Goal: Information Seeking & Learning: Learn about a topic

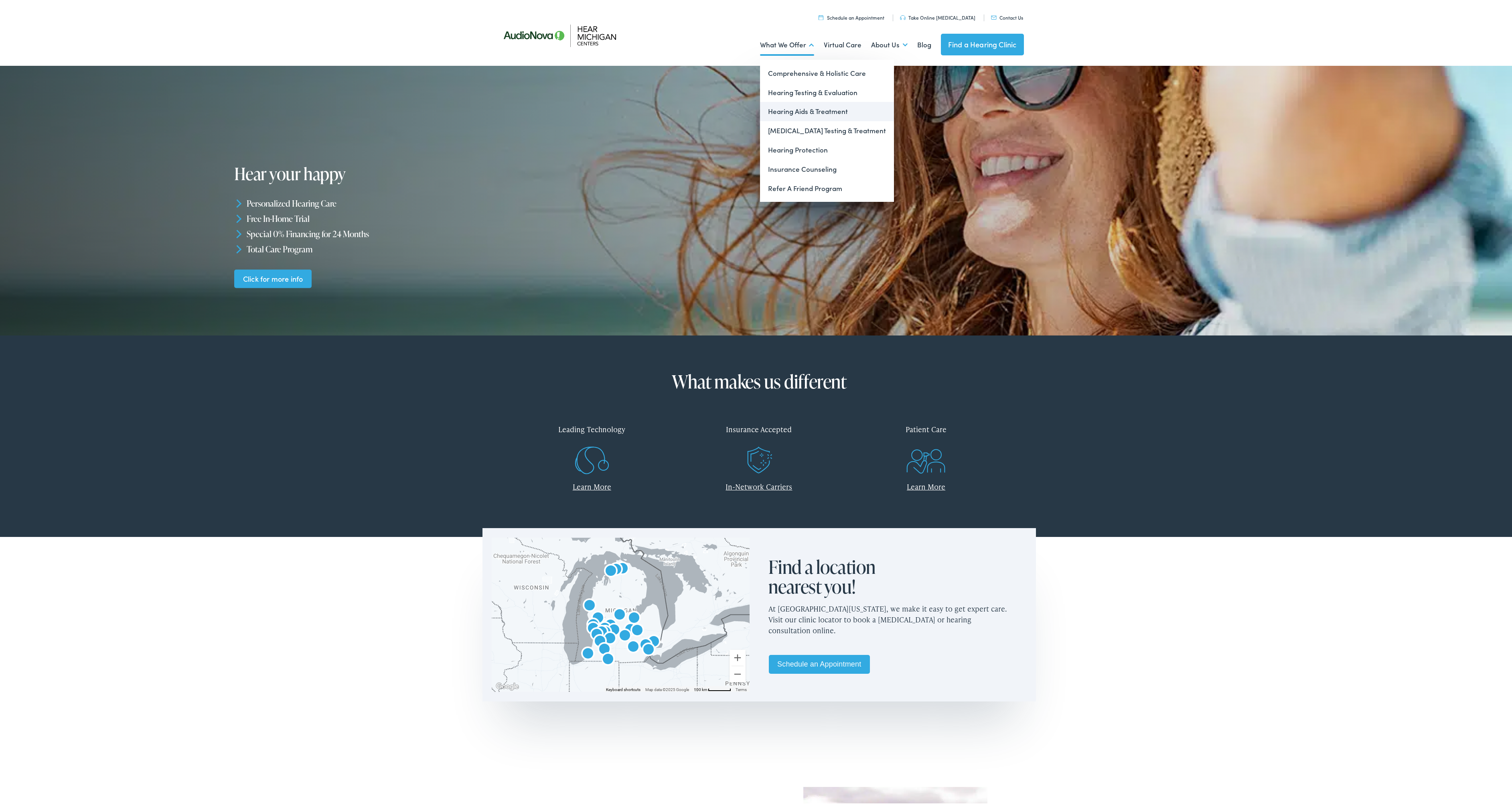
click at [780, 110] on link "Hearing Aids & Treatment" at bounding box center [827, 110] width 134 height 19
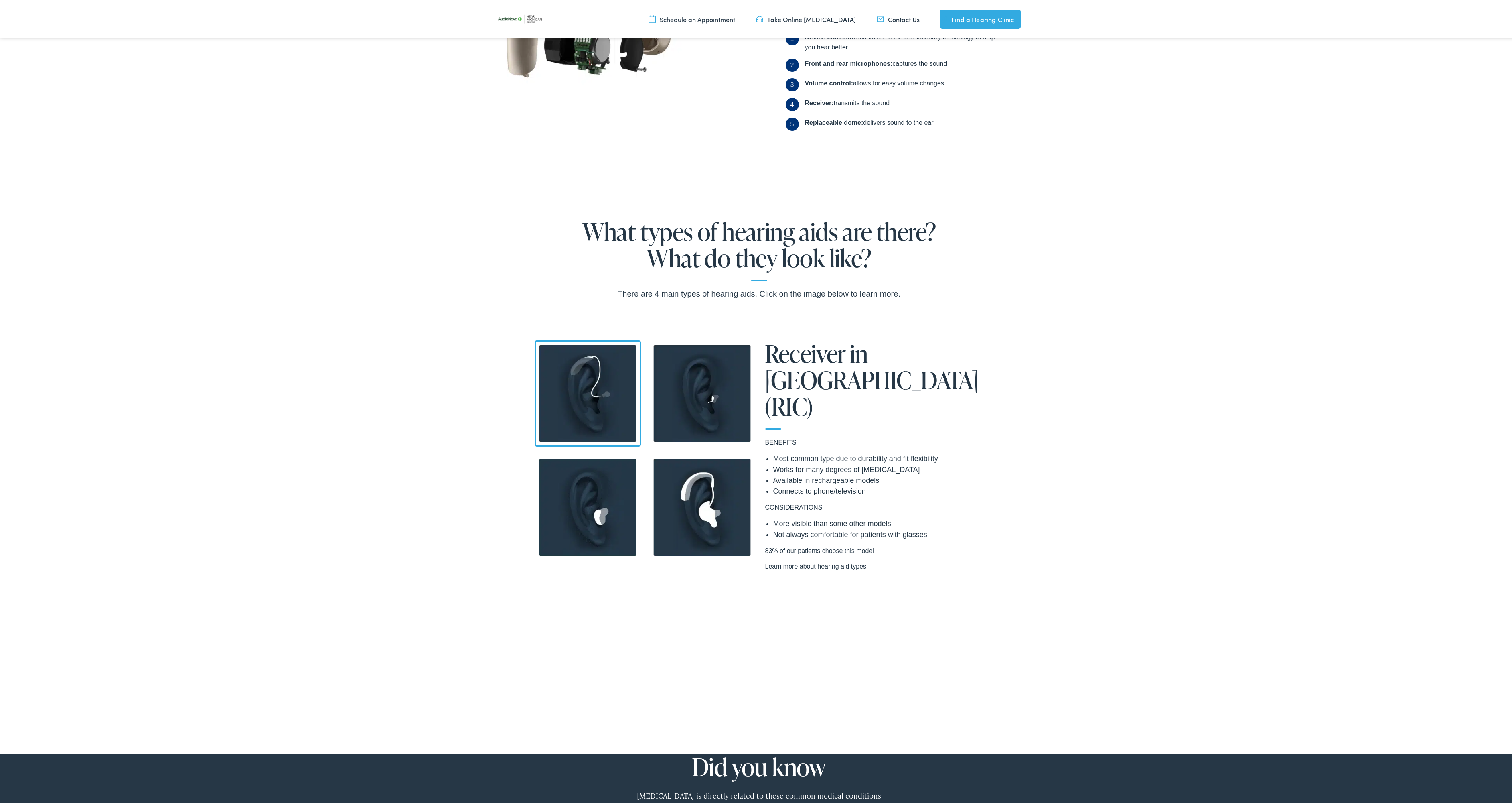
scroll to position [602, 0]
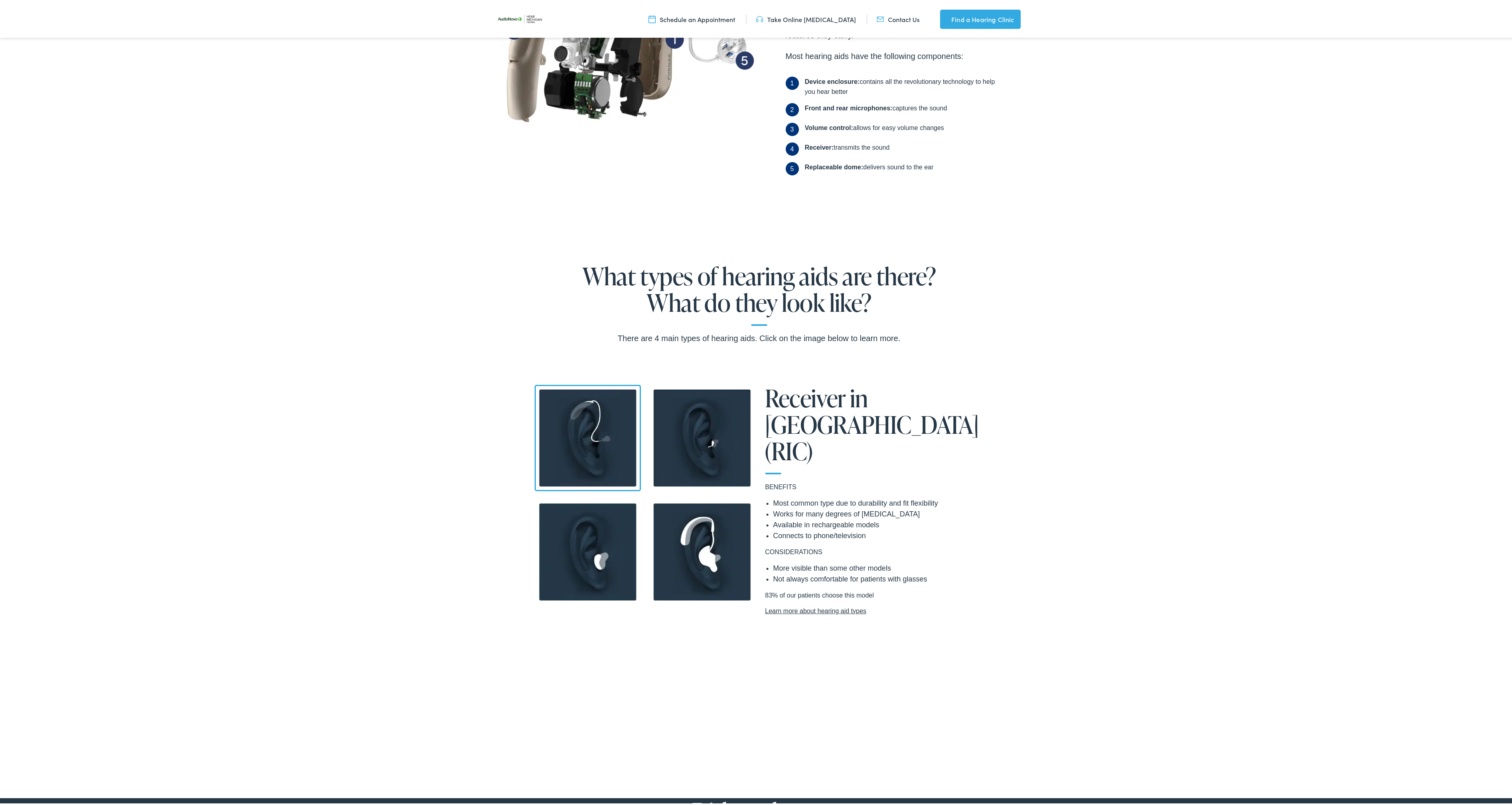
click at [587, 447] on img at bounding box center [588, 436] width 106 height 106
click at [601, 411] on img at bounding box center [588, 436] width 106 height 106
click at [693, 414] on img at bounding box center [702, 436] width 106 height 106
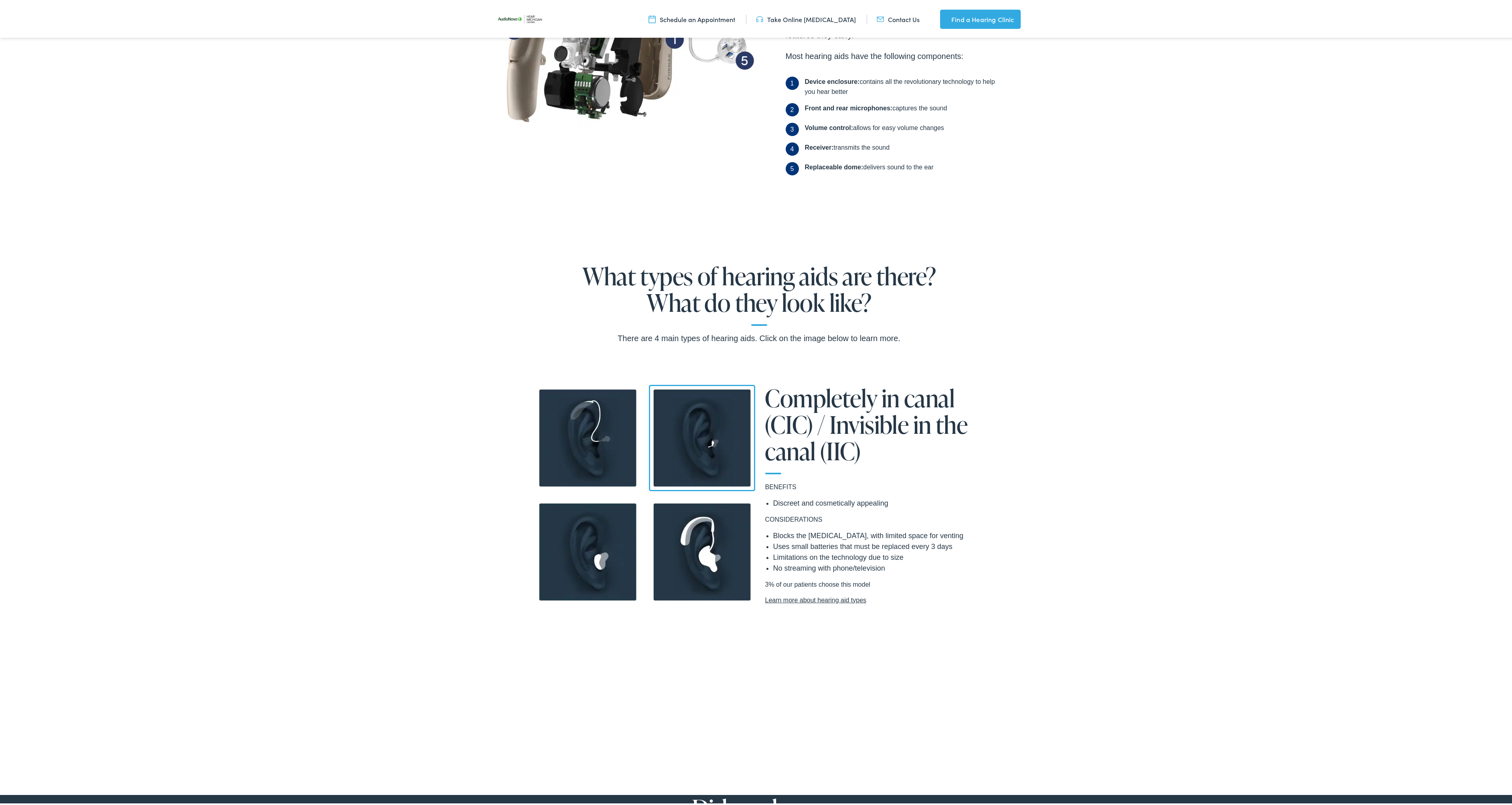
click at [602, 426] on img at bounding box center [588, 436] width 106 height 106
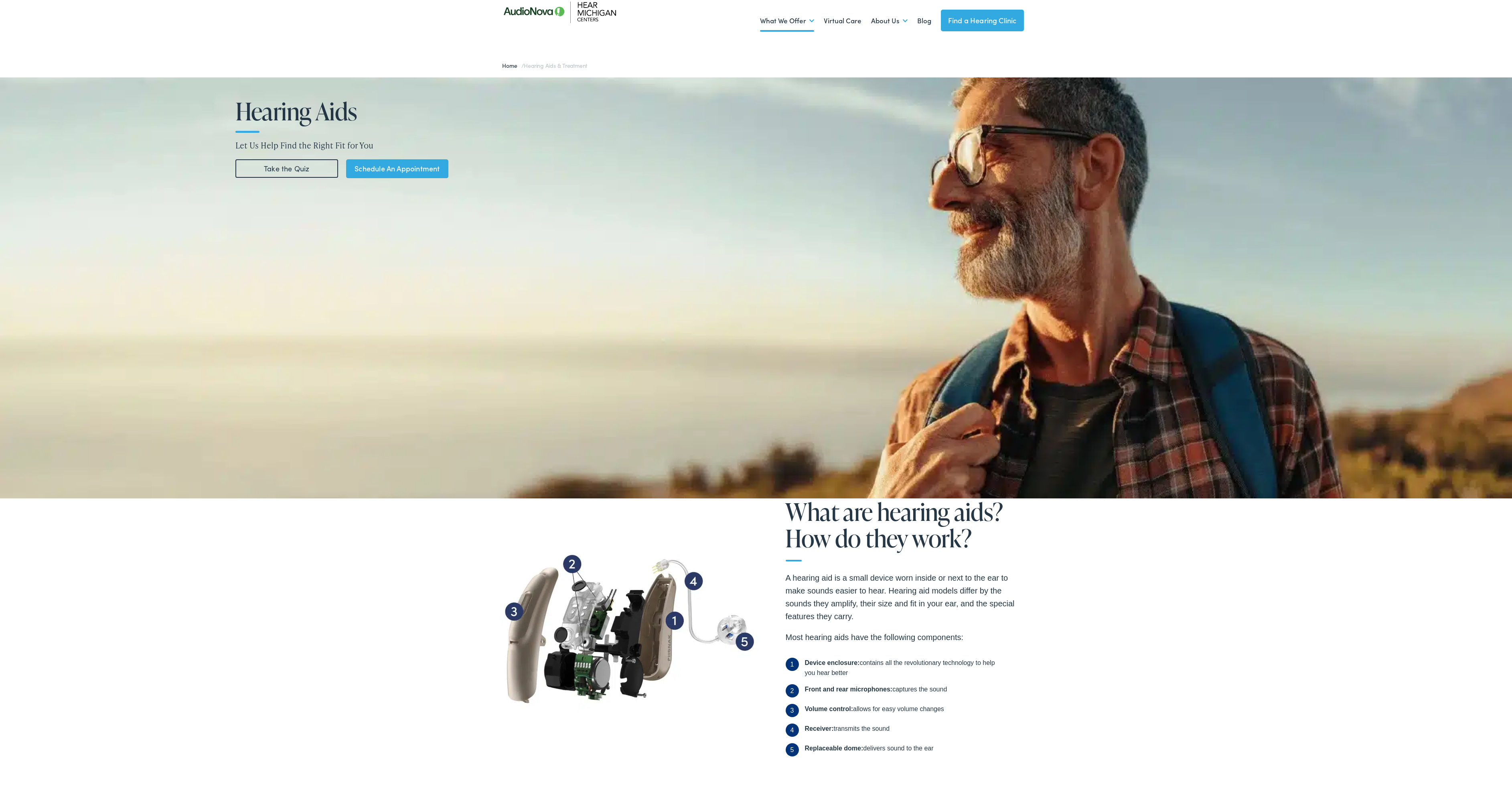
scroll to position [0, 0]
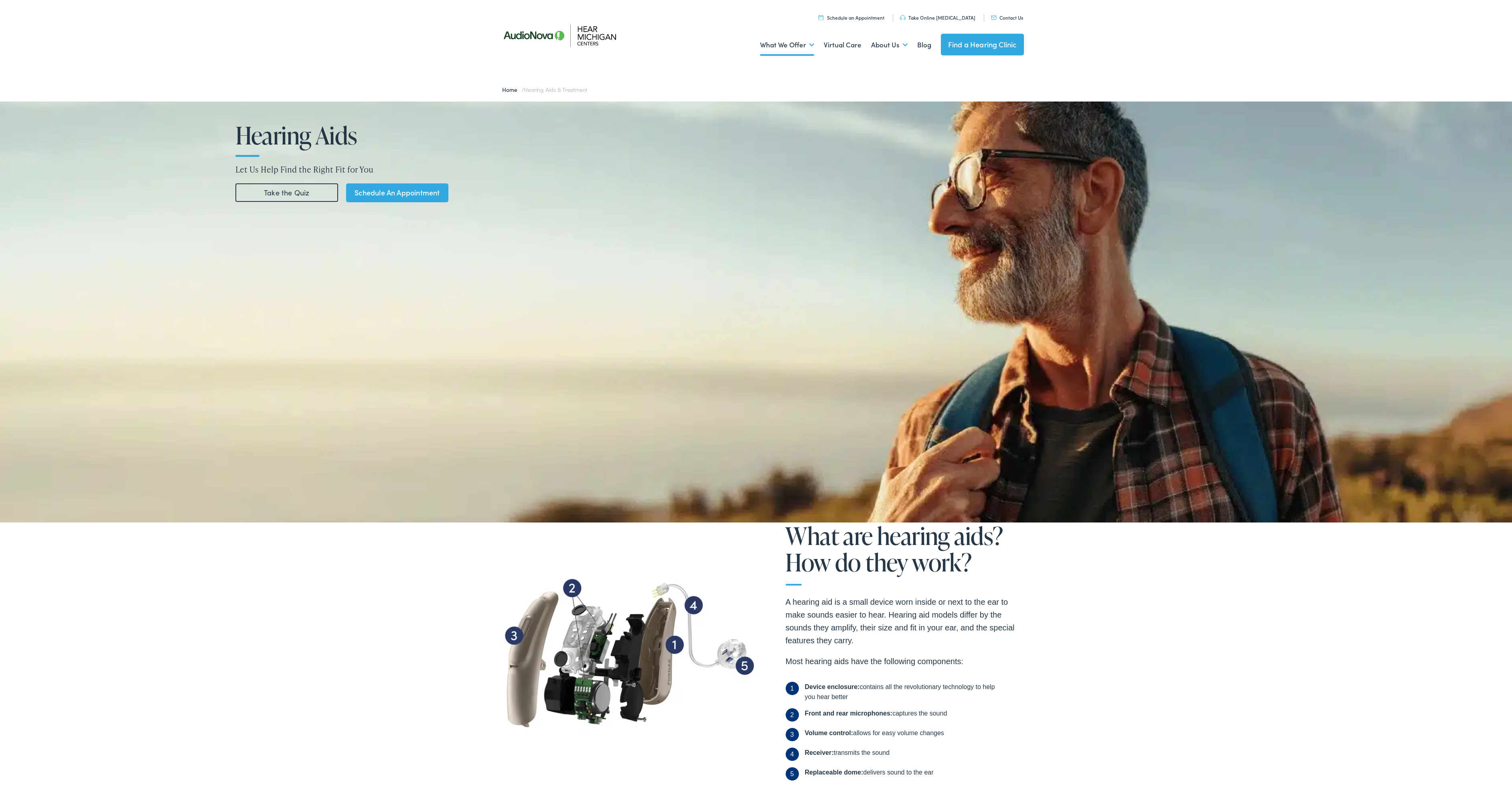
click at [522, 32] on img at bounding box center [567, 33] width 144 height 51
